Goal: Task Accomplishment & Management: Manage account settings

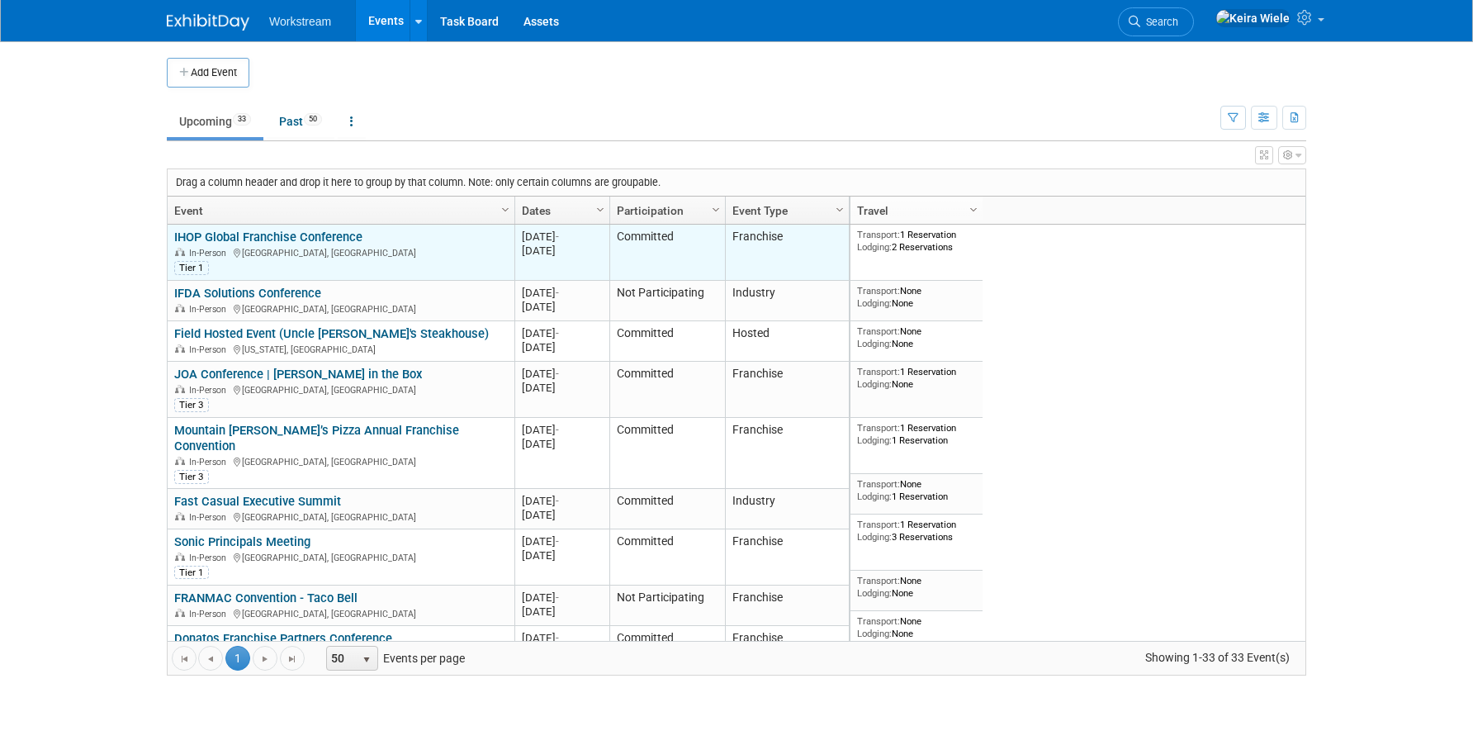
click at [272, 233] on link "IHOP Global Franchise Conference" at bounding box center [268, 237] width 188 height 15
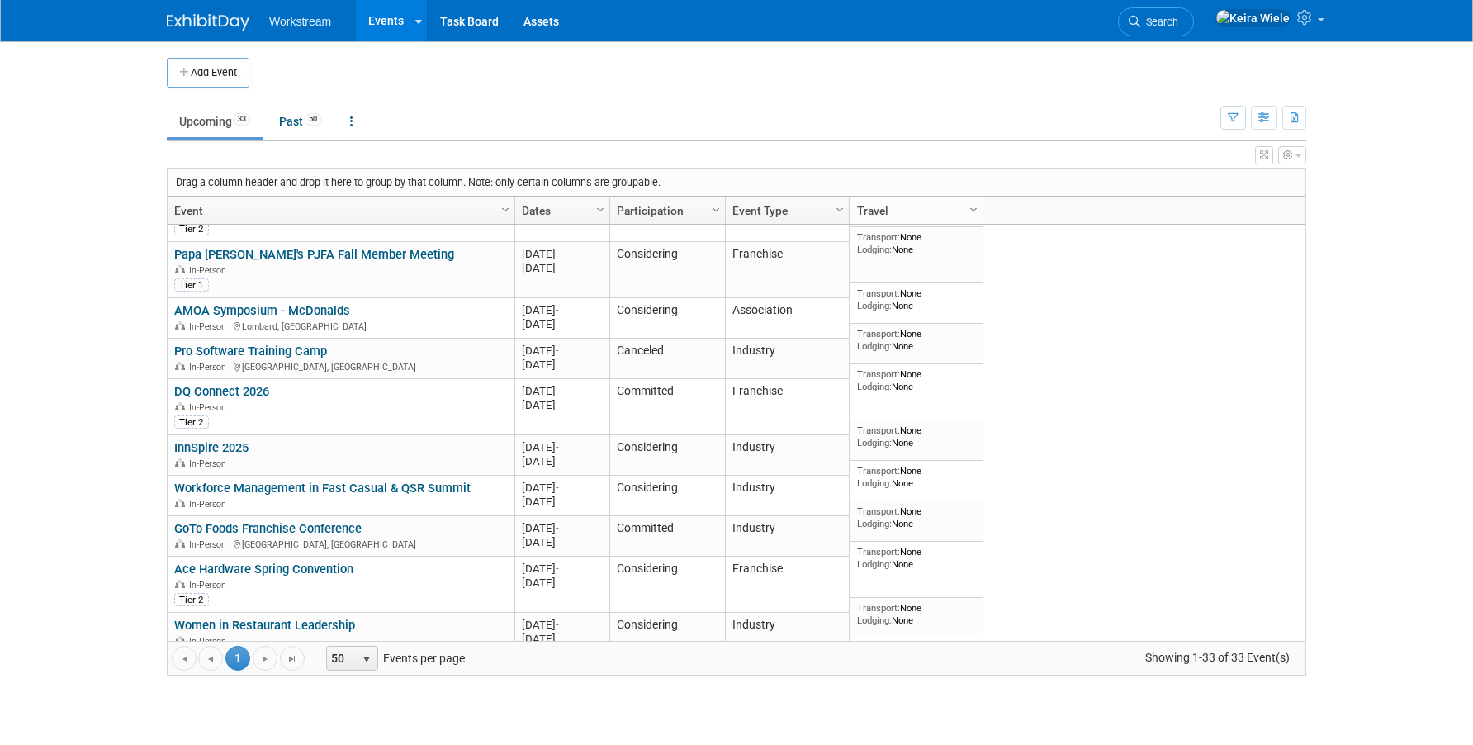
scroll to position [1139, 0]
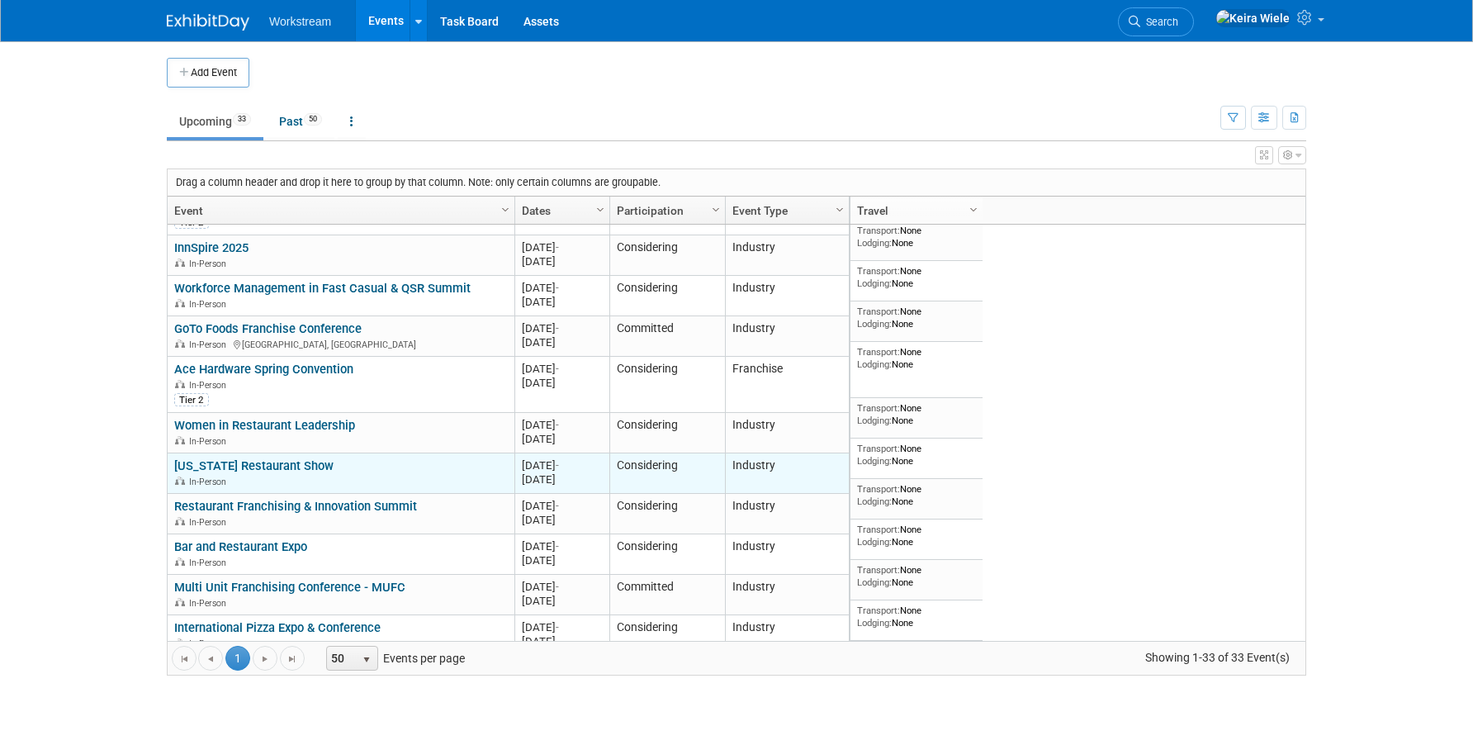
click at [259, 458] on link "[US_STATE] Restaurant Show" at bounding box center [253, 465] width 159 height 15
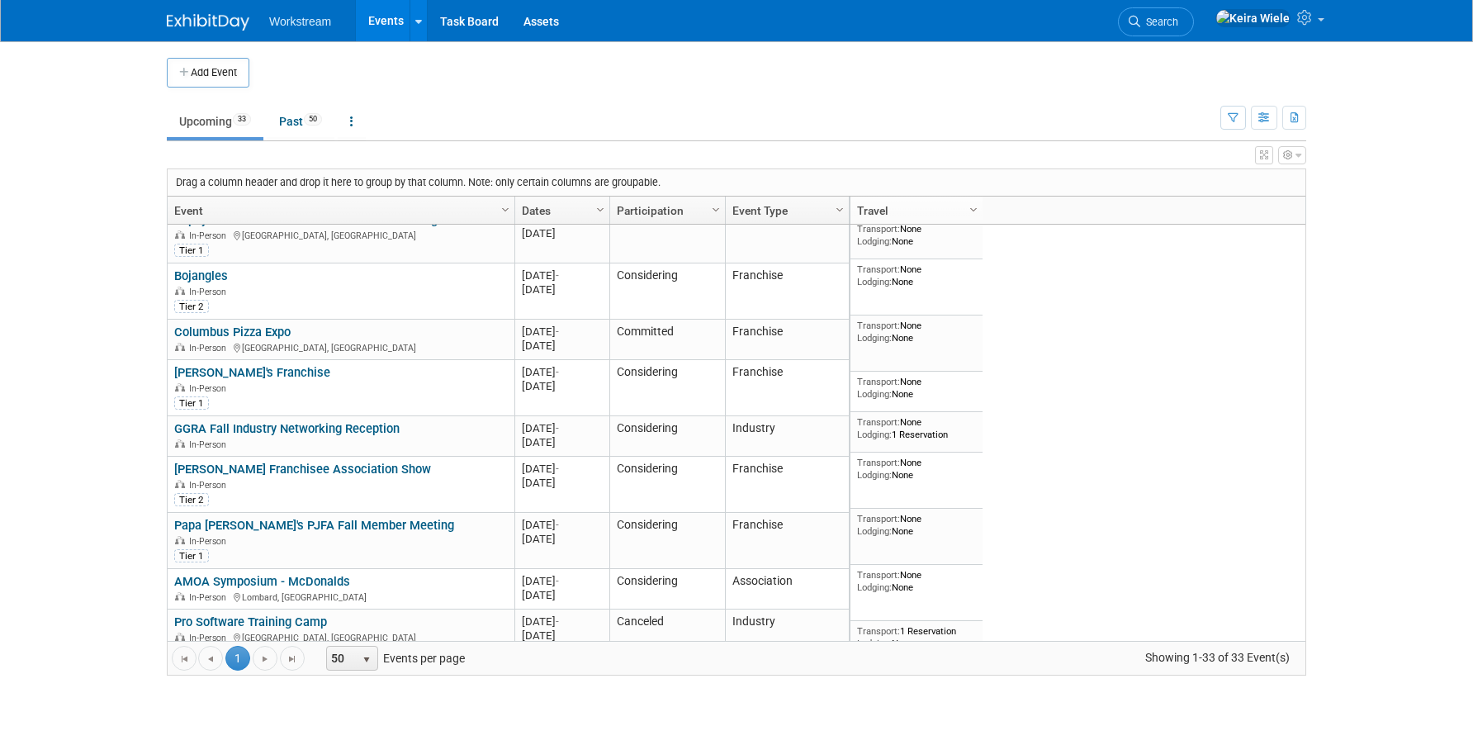
scroll to position [301, 0]
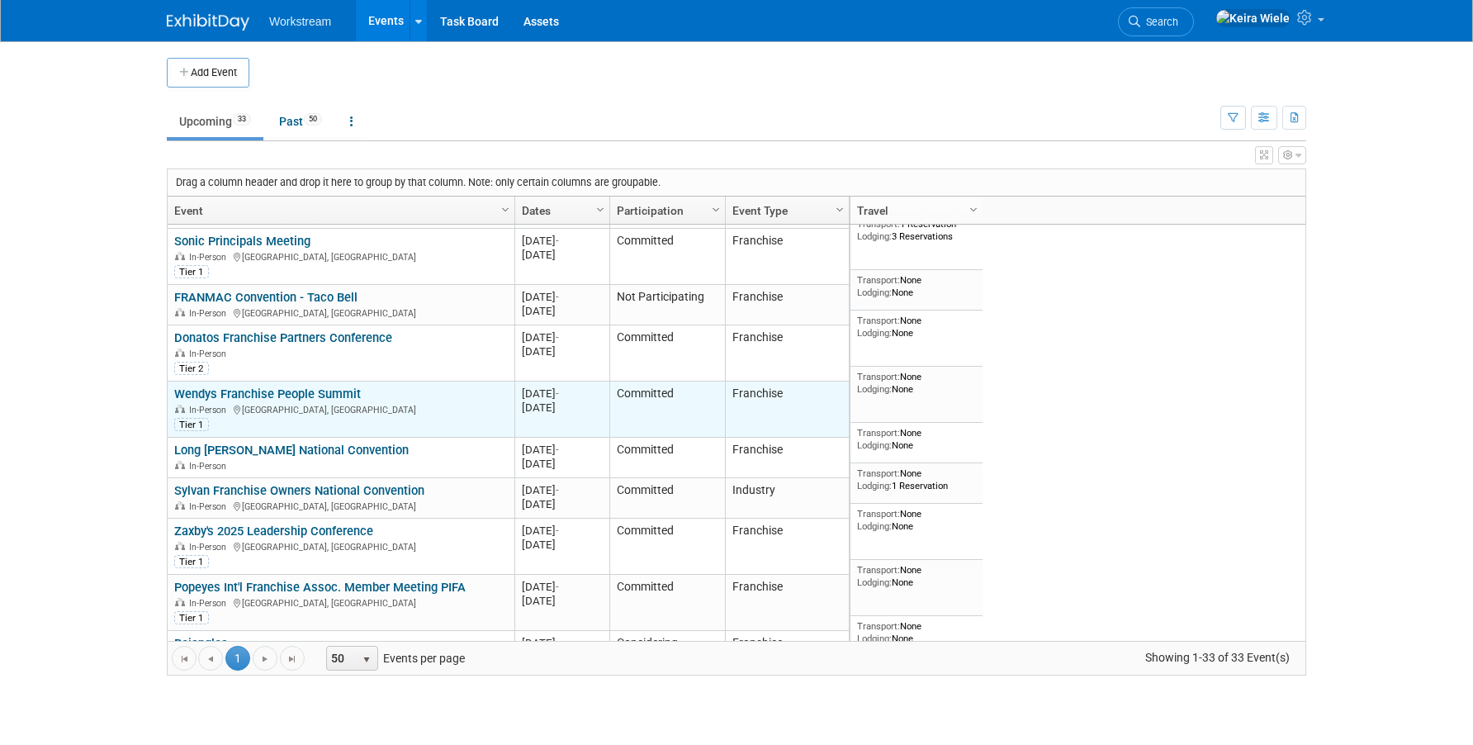
click at [263, 386] on link "Wendys Franchise People Summit" at bounding box center [267, 393] width 187 height 15
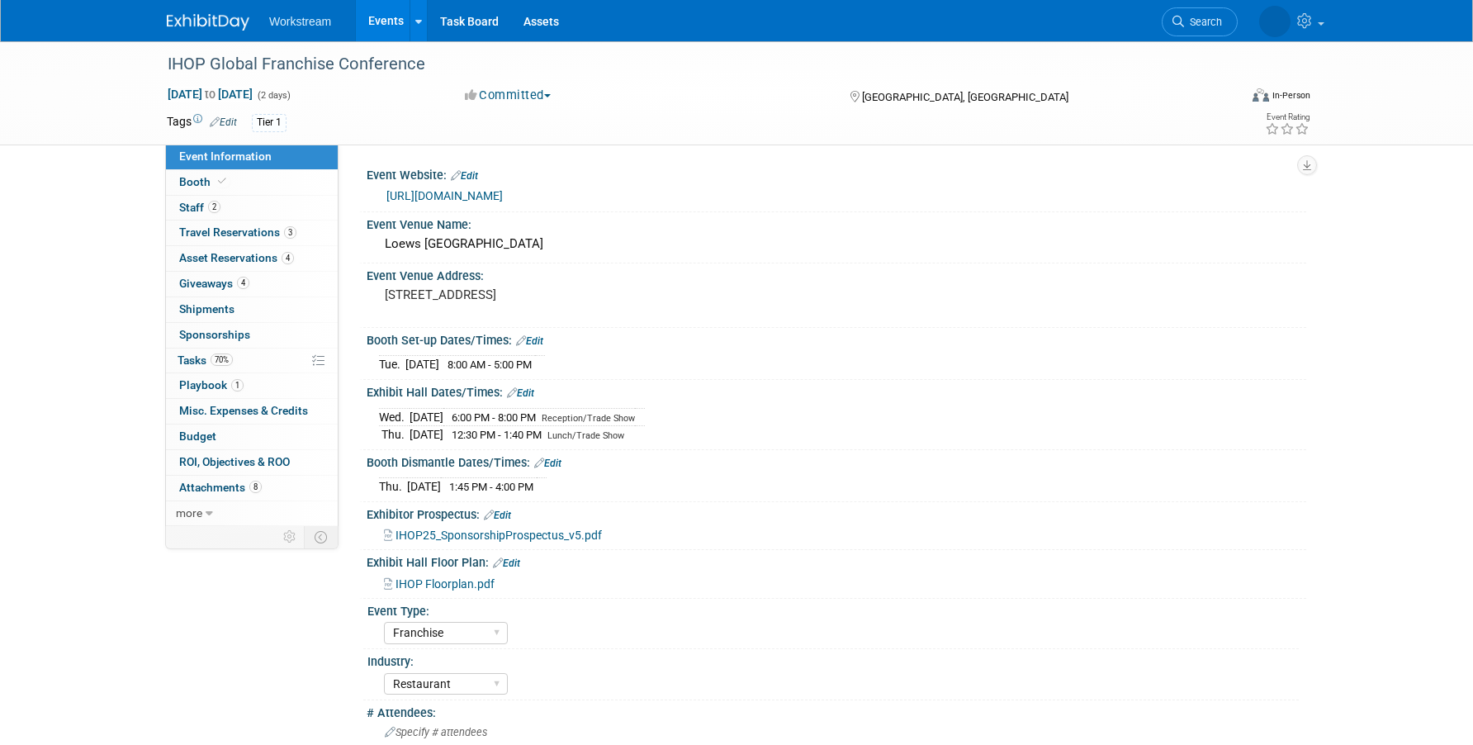
select select "Franchise"
select select "Restaurant"
select select "No"
select select "[PERSON_NAME]"
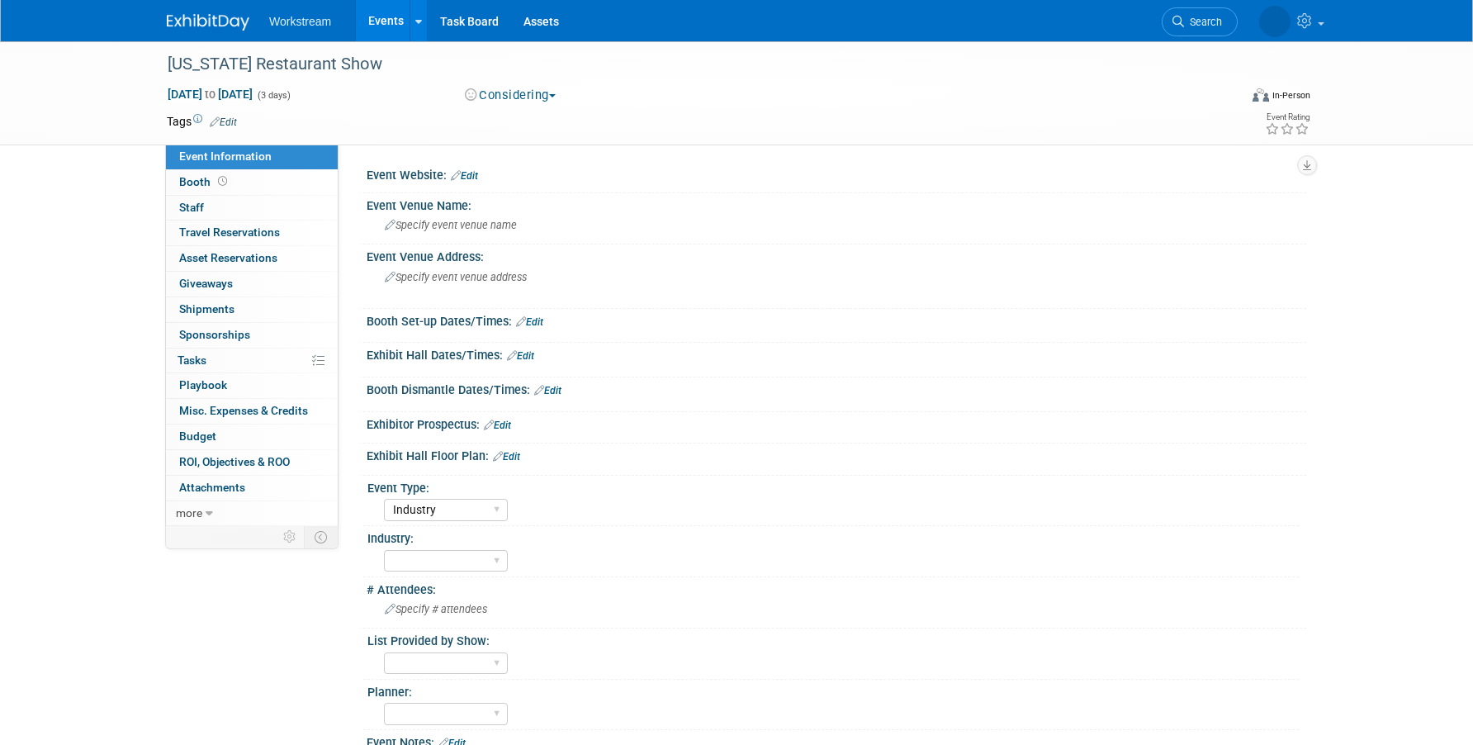
select select "Industry"
click at [250, 363] on link "0% Tasks 0%" at bounding box center [252, 360] width 172 height 25
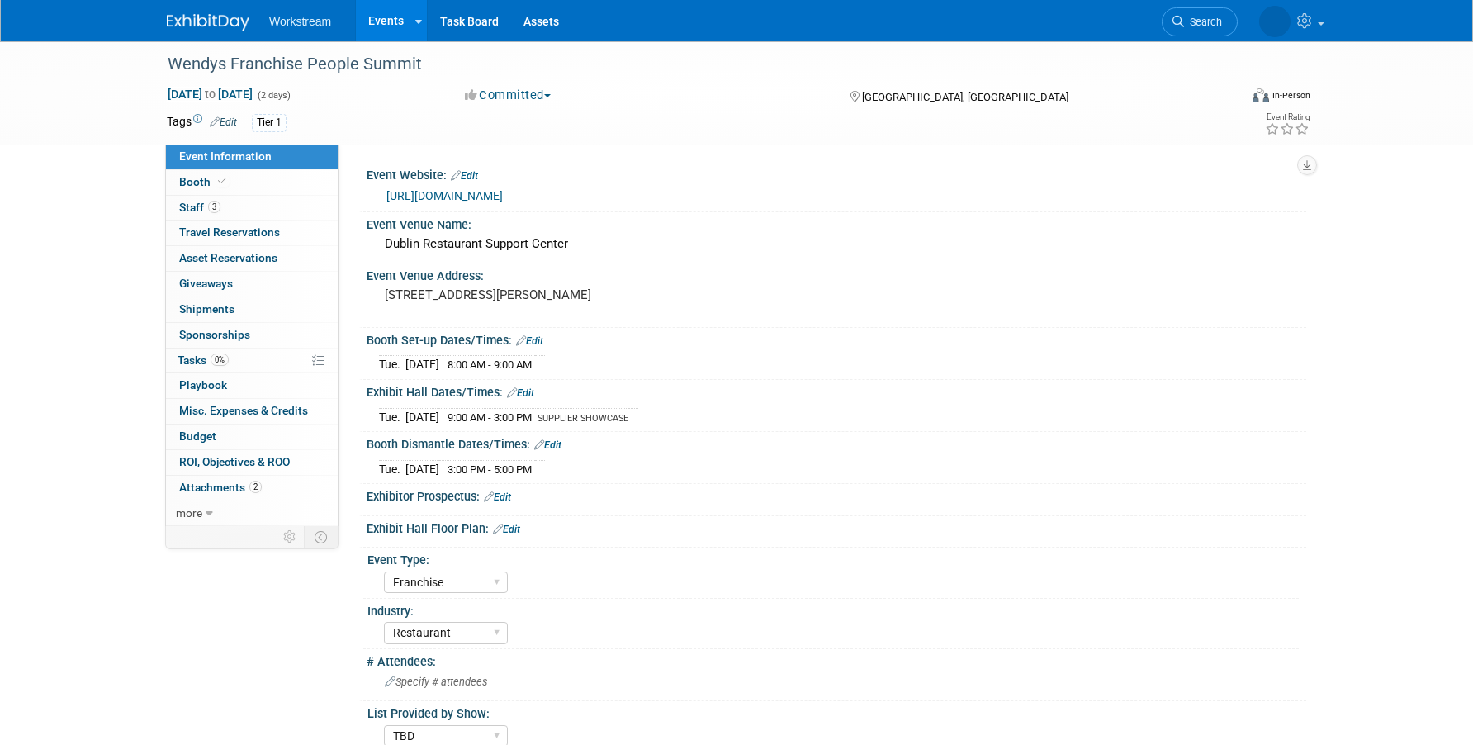
select select "Franchise"
select select "Restaurant"
select select "TBD"
select select "Tatia Meghdadi"
click at [248, 364] on link "0% Tasks 0%" at bounding box center [252, 360] width 172 height 25
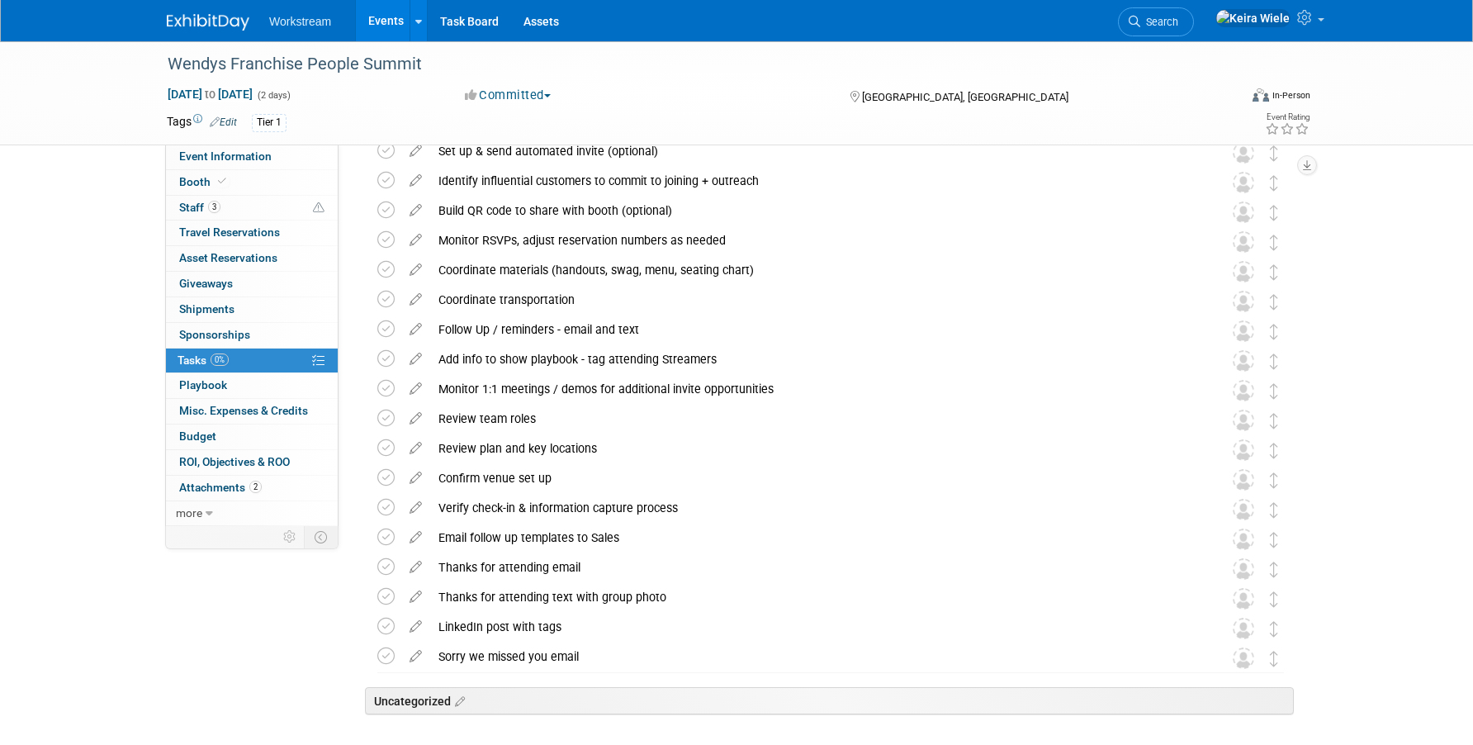
scroll to position [896, 0]
